Goal: Information Seeking & Learning: Learn about a topic

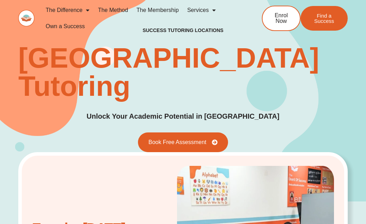
click at [29, 16] on img at bounding box center [26, 18] width 16 height 17
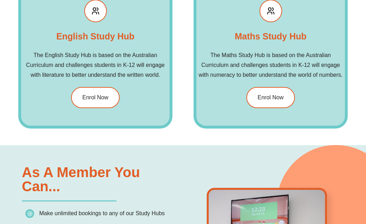
scroll to position [880, 0]
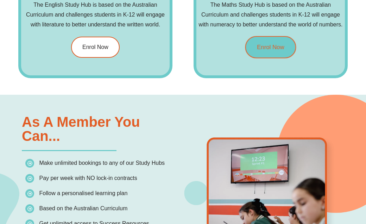
click at [266, 48] on span "Enrol Now" at bounding box center [270, 47] width 27 height 6
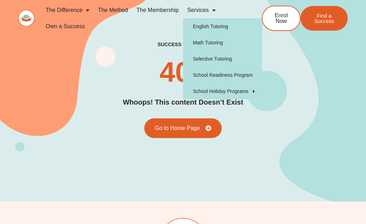
click at [202, 9] on link "Services" at bounding box center [201, 10] width 37 height 16
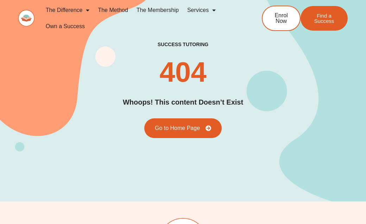
click at [202, 9] on link "Services" at bounding box center [201, 10] width 37 height 16
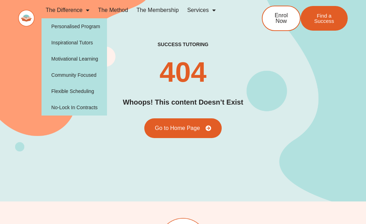
click at [70, 8] on link "The Difference" at bounding box center [68, 10] width 53 height 16
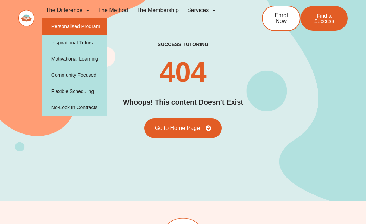
click at [64, 27] on link "Personalised Program" at bounding box center [75, 26] width 66 height 16
